Goal: Navigation & Orientation: Find specific page/section

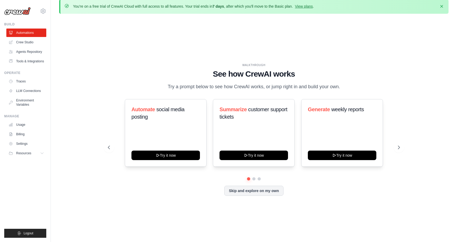
scroll to position [3, 0]
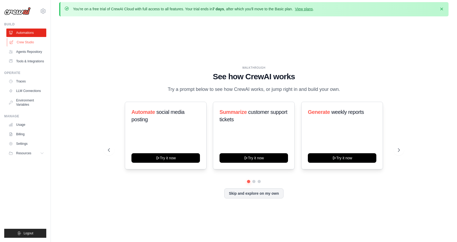
click at [25, 40] on link "Crew Studio" at bounding box center [27, 42] width 40 height 8
